Goal: Transaction & Acquisition: Purchase product/service

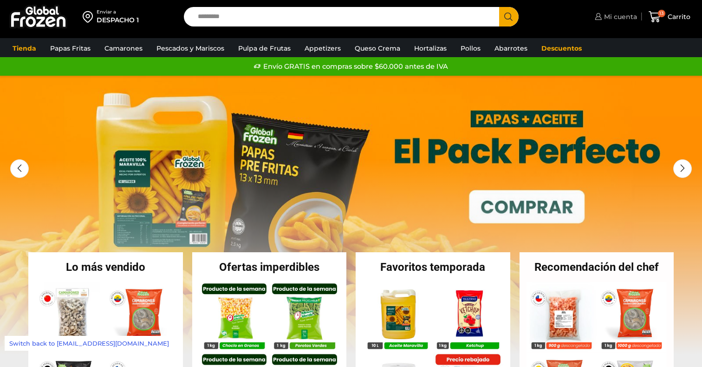
click at [605, 21] on span "Mi cuenta" at bounding box center [619, 16] width 35 height 9
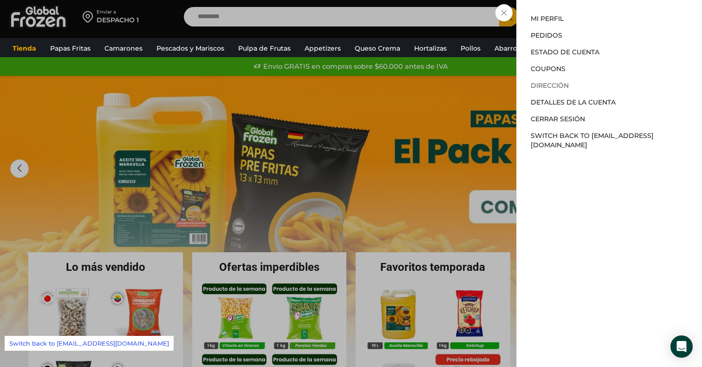
click at [552, 84] on link "Dirección" at bounding box center [550, 85] width 38 height 8
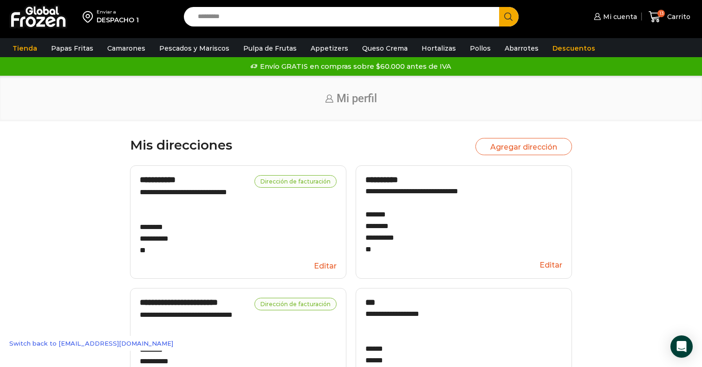
click at [504, 147] on button "Agregar dirección" at bounding box center [524, 146] width 97 height 17
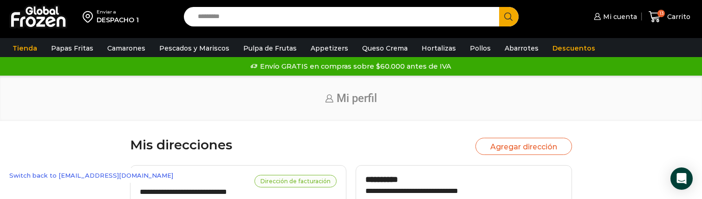
click at [528, 144] on button "Agregar dirección" at bounding box center [524, 146] width 97 height 17
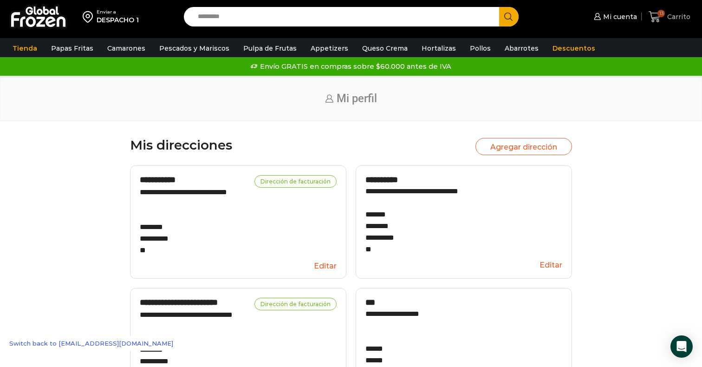
click at [664, 19] on span "13" at bounding box center [657, 17] width 16 height 13
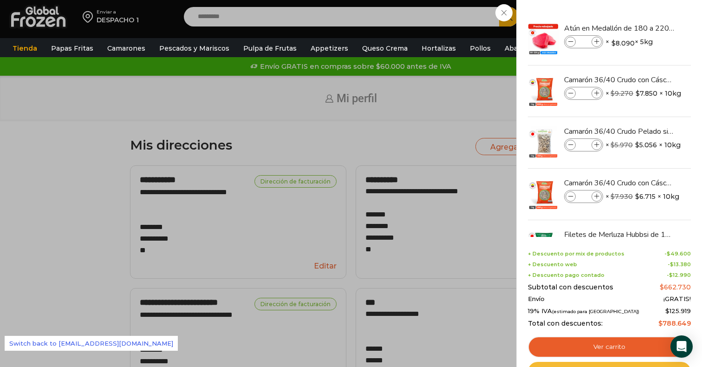
click at [600, 362] on link "Checkout" at bounding box center [609, 372] width 163 height 20
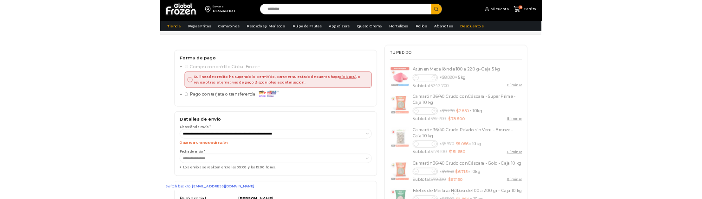
scroll to position [63, 0]
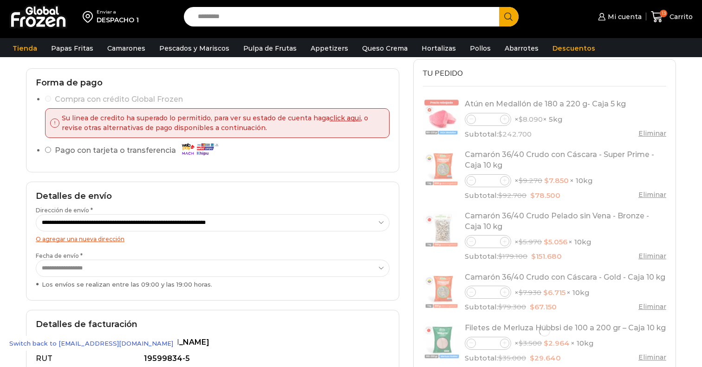
click at [100, 237] on link "O agregar una nueva dirección" at bounding box center [80, 238] width 89 height 7
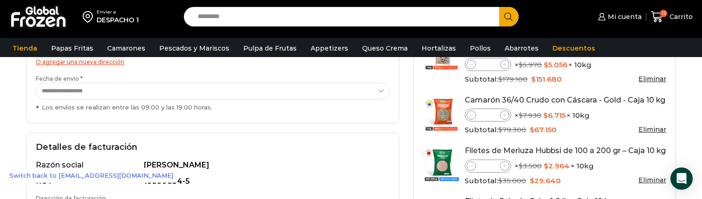
scroll to position [227, 0]
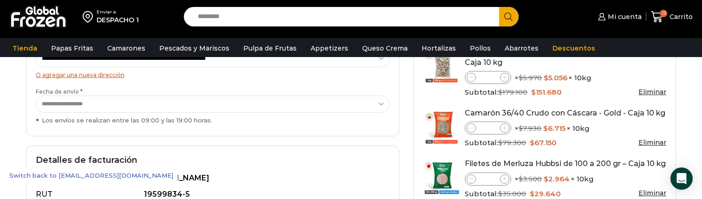
click at [38, 121] on div "Los envíos se realizan entre las 09:00 y las 19:00 horas." at bounding box center [213, 120] width 354 height 9
click at [38, 113] on select "**********" at bounding box center [213, 104] width 354 height 17
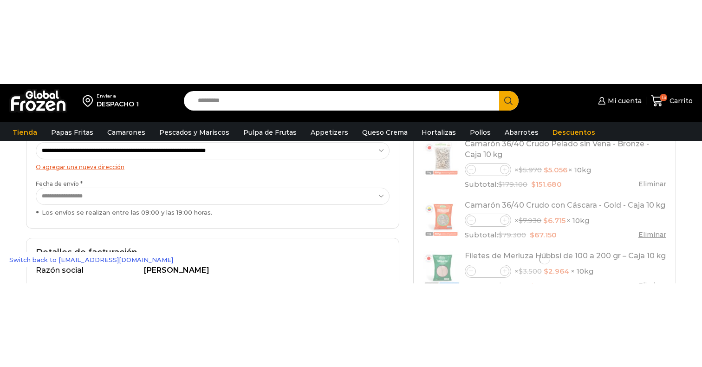
scroll to position [227, 0]
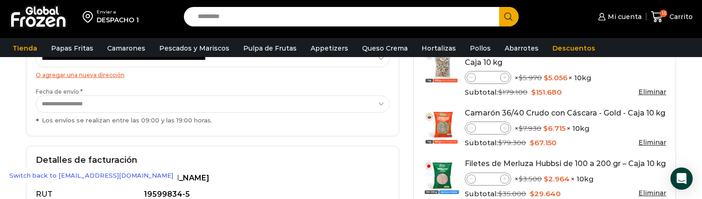
click at [100, 79] on div "O agregar una nueva dirección" at bounding box center [213, 75] width 354 height 11
click at [102, 76] on link "O agregar una nueva dirección" at bounding box center [80, 75] width 89 height 7
click at [97, 74] on link "O agregar una nueva dirección" at bounding box center [80, 75] width 89 height 7
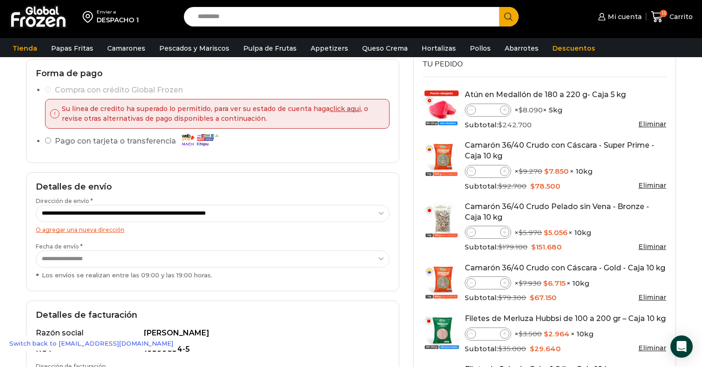
scroll to position [0, 0]
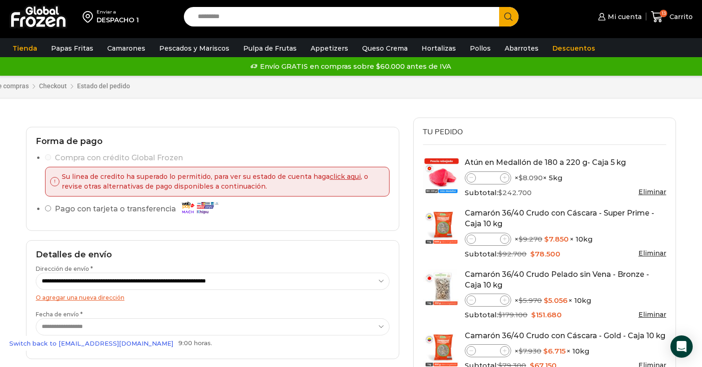
click at [41, 21] on img at bounding box center [38, 17] width 58 height 24
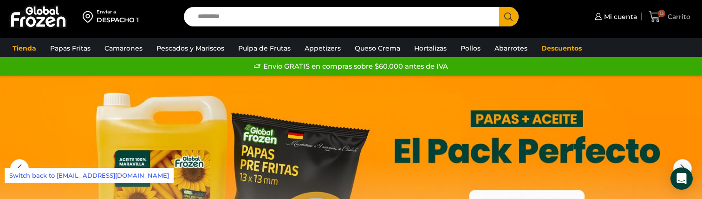
click at [667, 17] on span "Carrito" at bounding box center [678, 16] width 25 height 9
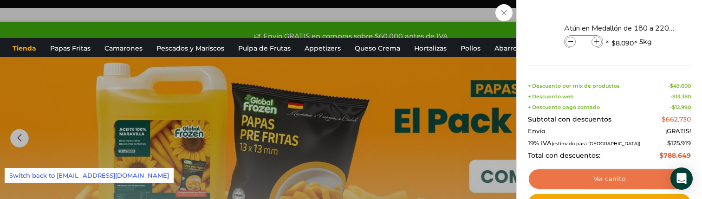
scroll to position [32, 0]
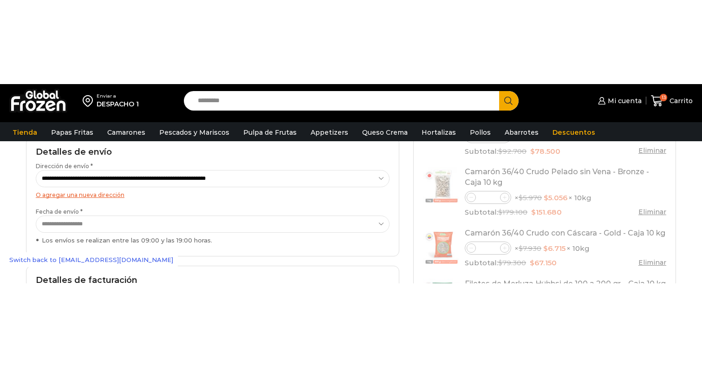
scroll to position [176, 0]
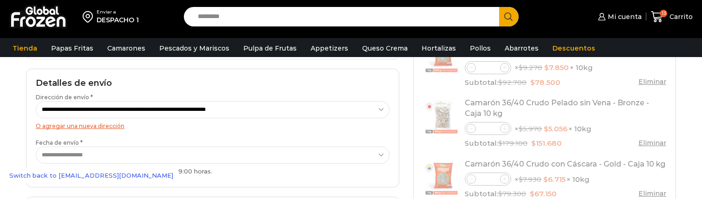
click at [108, 124] on link "O agregar una nueva dirección" at bounding box center [80, 126] width 89 height 7
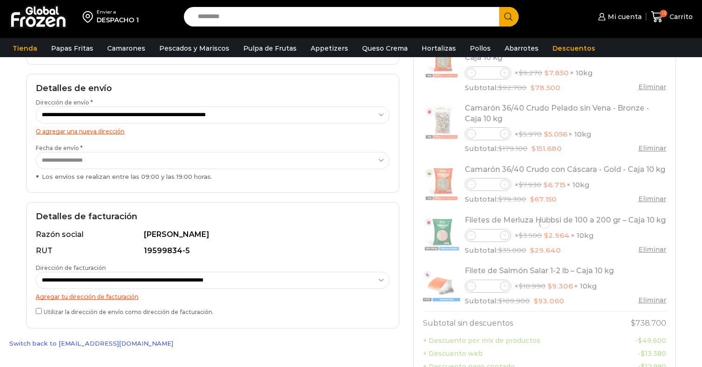
click at [116, 135] on div "O agregar una nueva dirección" at bounding box center [213, 131] width 354 height 11
click at [115, 133] on link "O agregar una nueva dirección" at bounding box center [80, 131] width 89 height 7
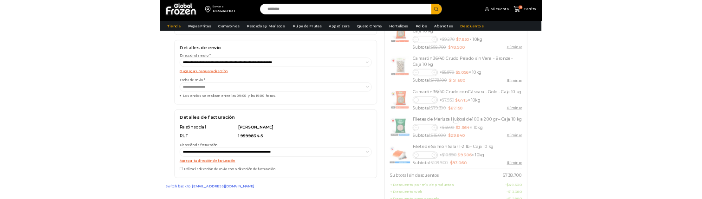
scroll to position [176, 0]
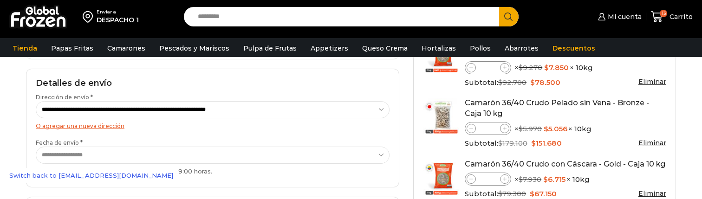
click at [89, 125] on link "O agregar una nueva dirección" at bounding box center [80, 126] width 89 height 7
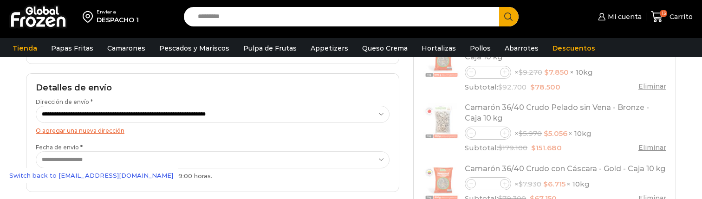
click at [101, 128] on link "O agregar una nueva dirección" at bounding box center [80, 130] width 89 height 7
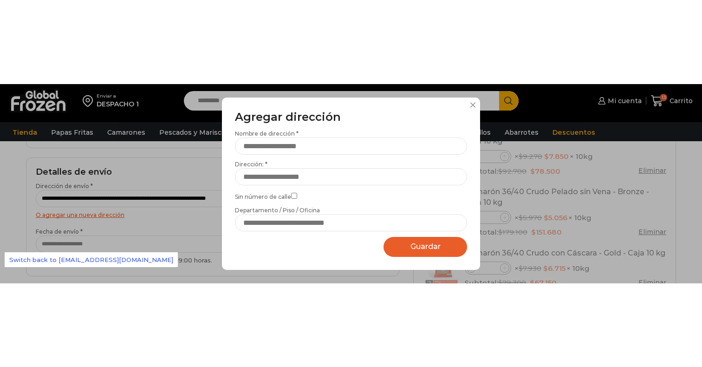
scroll to position [176, 0]
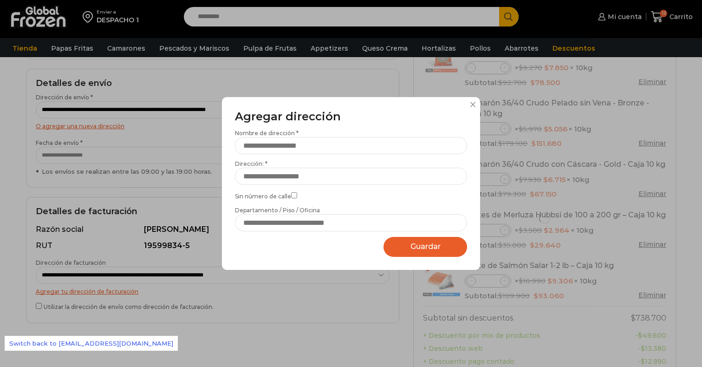
click at [474, 102] on button at bounding box center [473, 105] width 6 height 6
